Goal: Register for event/course

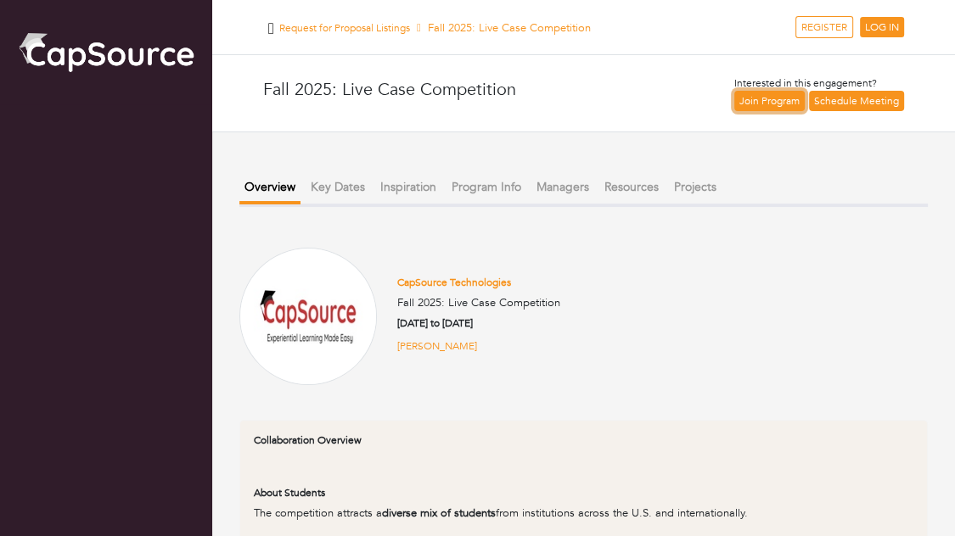
click at [778, 103] on link "Join Program" at bounding box center [769, 101] width 70 height 20
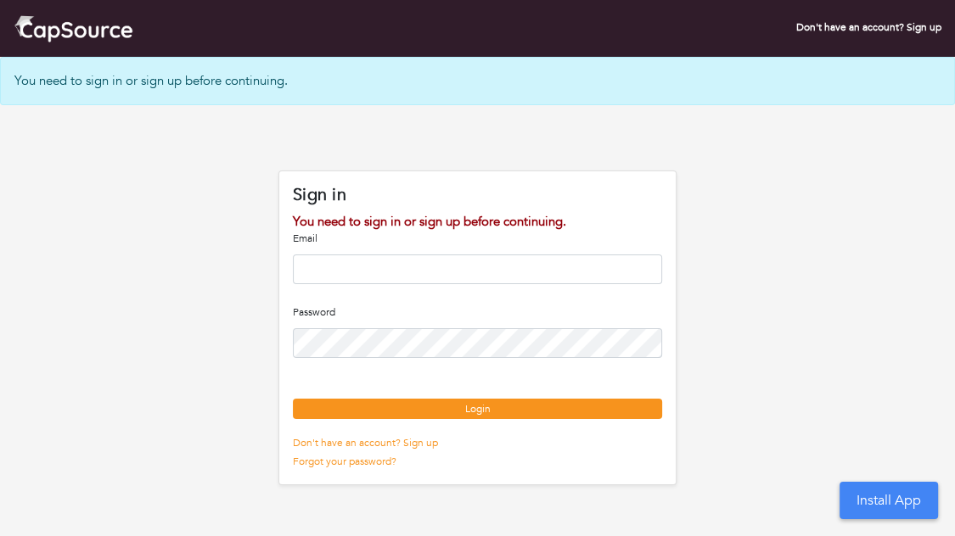
click at [367, 259] on input "email" at bounding box center [477, 270] width 369 height 30
type input "**********"
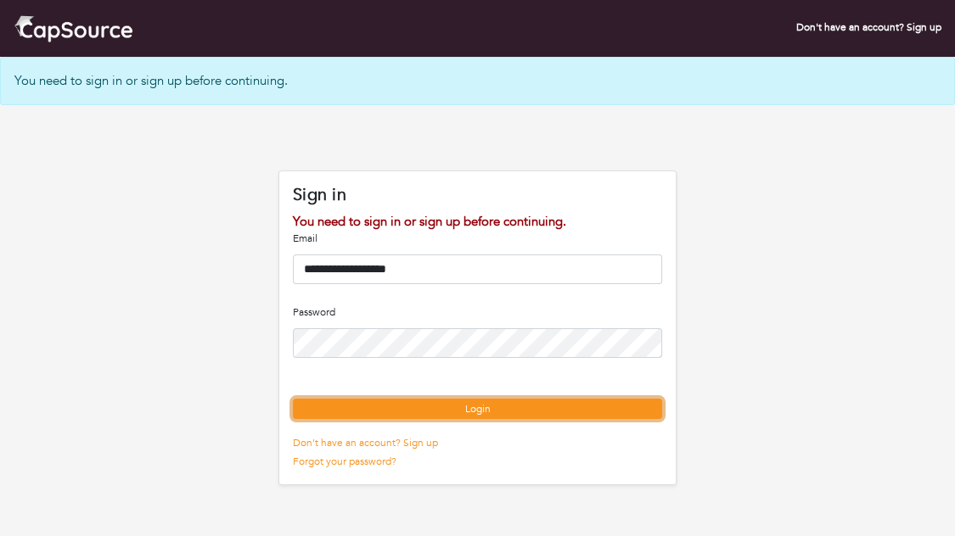
click at [475, 419] on button "Login" at bounding box center [477, 409] width 369 height 20
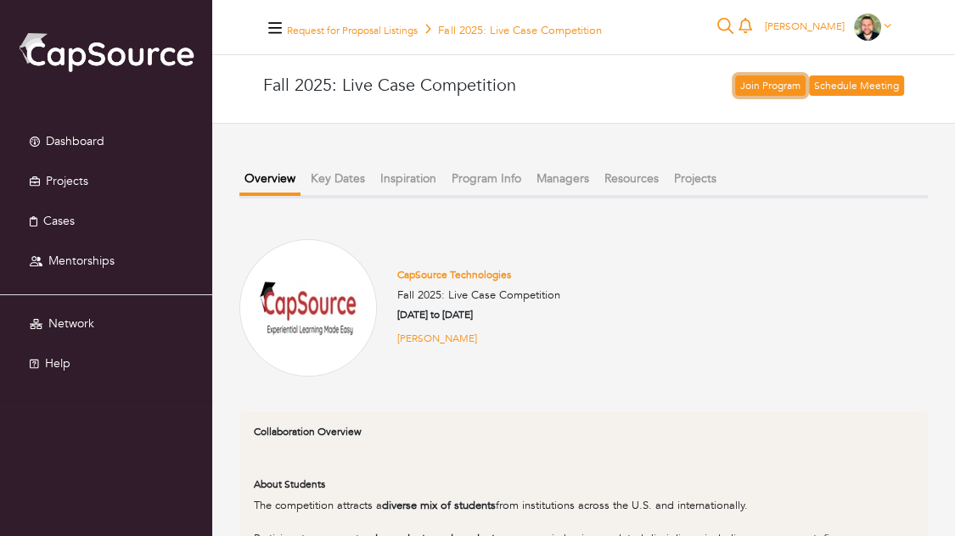
click at [759, 89] on link "Join Program" at bounding box center [770, 86] width 70 height 20
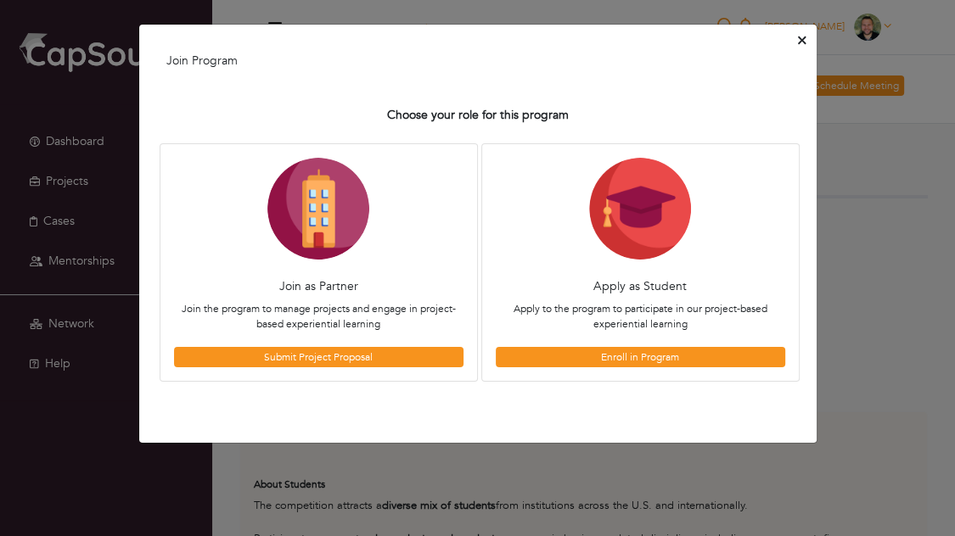
click at [878, 214] on div "Join Program Choose your role for this program Join as Partner Join the program…" at bounding box center [477, 268] width 955 height 536
